Goal: Navigation & Orientation: Find specific page/section

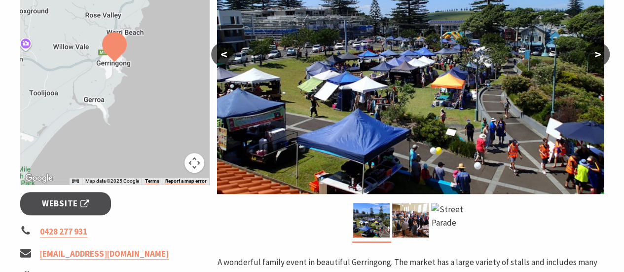
scroll to position [197, 0]
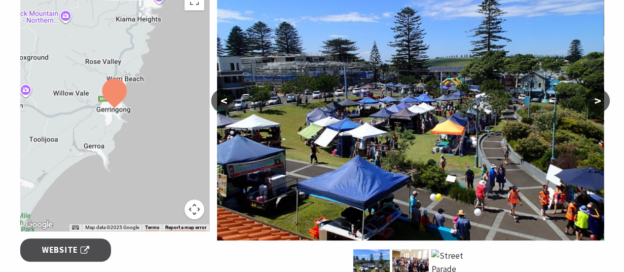
click at [601, 100] on button ">" at bounding box center [597, 101] width 25 height 24
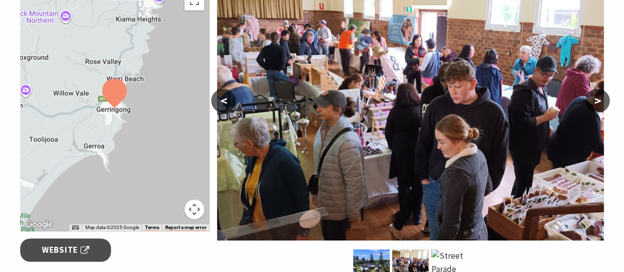
click at [601, 100] on button ">" at bounding box center [597, 101] width 25 height 24
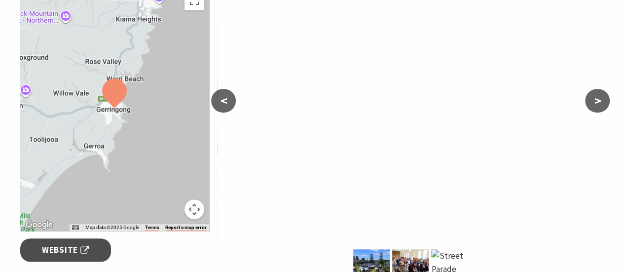
click at [115, 101] on img at bounding box center [114, 93] width 25 height 30
click at [111, 112] on div at bounding box center [115, 108] width 190 height 245
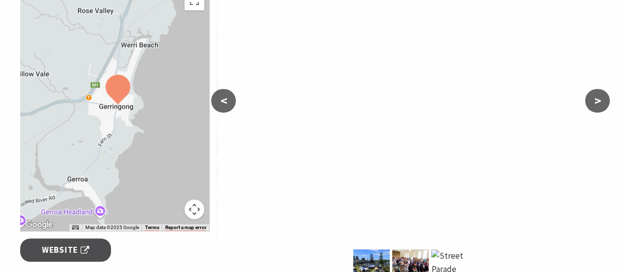
click at [111, 112] on div at bounding box center [115, 108] width 190 height 245
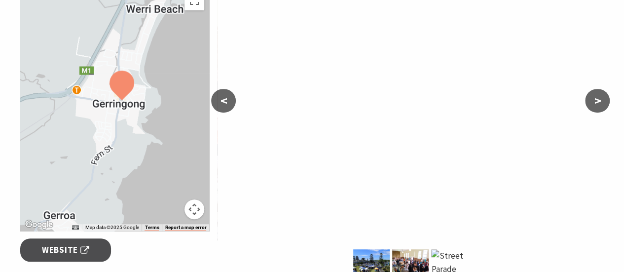
click at [111, 112] on div at bounding box center [115, 108] width 190 height 245
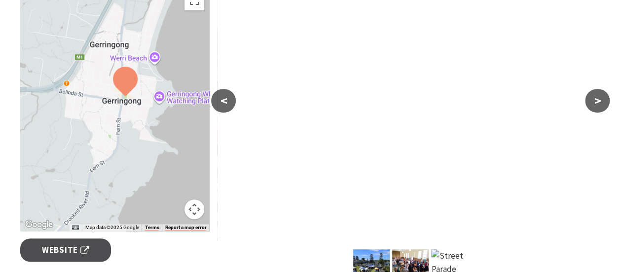
click at [111, 112] on div at bounding box center [115, 108] width 190 height 245
click at [141, 94] on div at bounding box center [115, 108] width 190 height 245
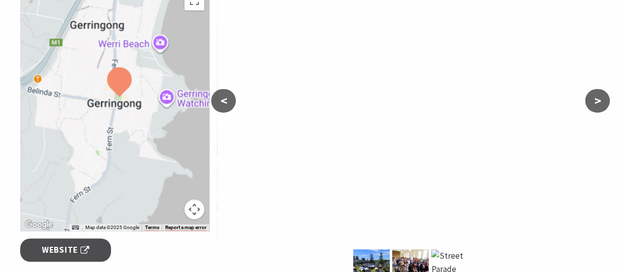
click at [141, 94] on div at bounding box center [115, 108] width 190 height 245
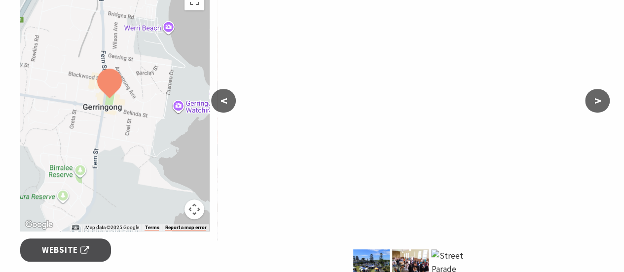
click at [141, 94] on div at bounding box center [115, 108] width 190 height 245
click at [93, 89] on div at bounding box center [115, 108] width 190 height 245
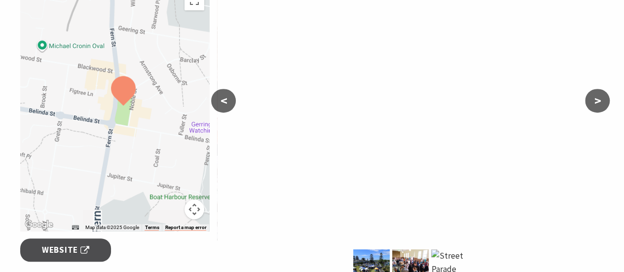
click at [93, 89] on div at bounding box center [115, 108] width 190 height 245
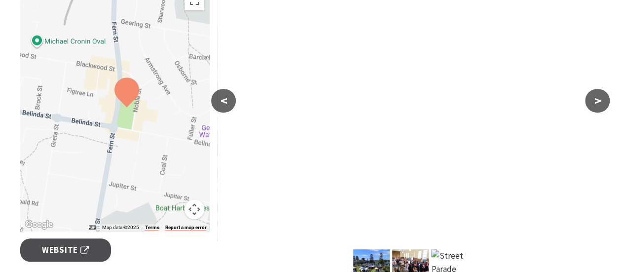
click at [98, 75] on div at bounding box center [115, 108] width 190 height 245
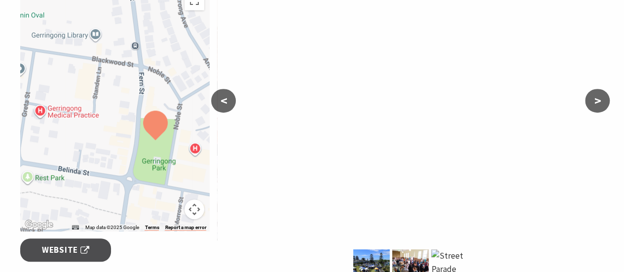
click at [140, 74] on div at bounding box center [115, 108] width 190 height 245
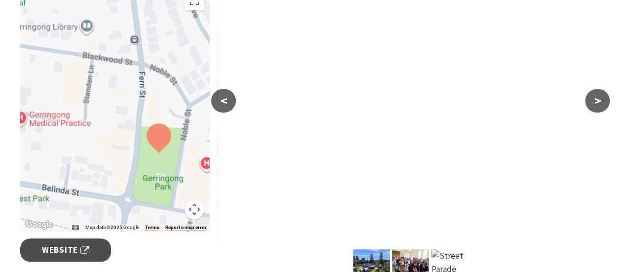
click at [140, 74] on div at bounding box center [115, 108] width 190 height 245
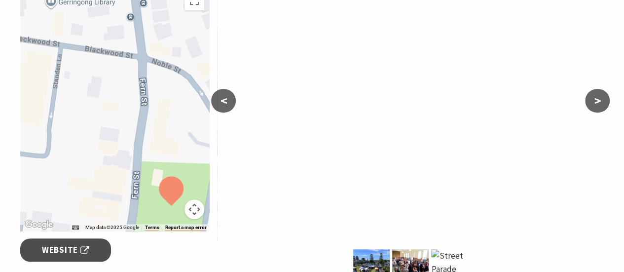
click at [141, 104] on div at bounding box center [115, 108] width 190 height 245
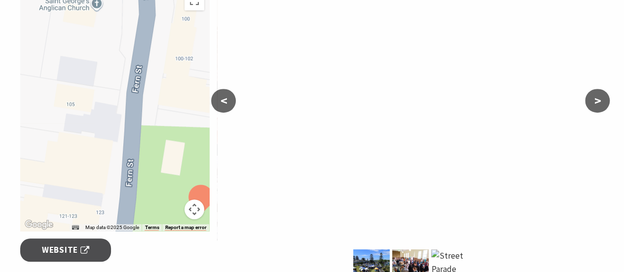
drag, startPoint x: 158, startPoint y: 169, endPoint x: 159, endPoint y: 69, distance: 100.2
click at [159, 69] on div at bounding box center [115, 108] width 190 height 245
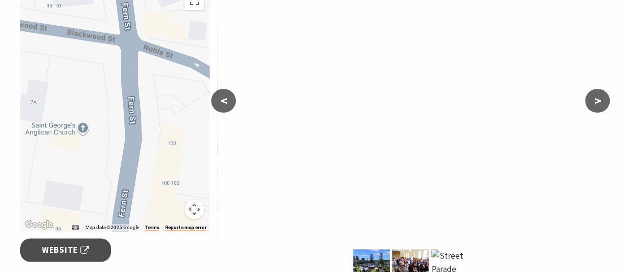
drag, startPoint x: 155, startPoint y: 172, endPoint x: 131, endPoint y: 214, distance: 48.4
